Goal: Transaction & Acquisition: Obtain resource

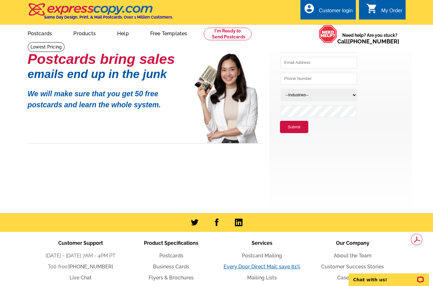
click at [251, 266] on link "Every Door Direct Mail: save 81%" at bounding box center [261, 267] width 77 height 6
